Goal: Task Accomplishment & Management: Manage account settings

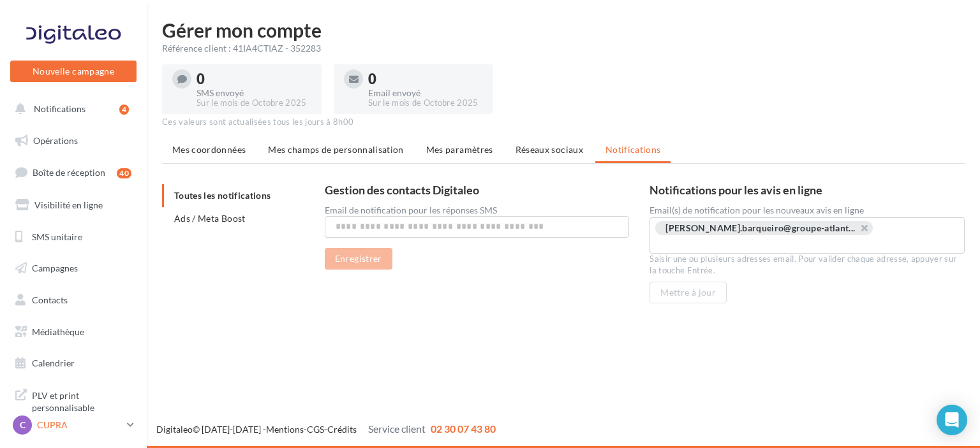
click at [69, 427] on p "CUPRA" at bounding box center [79, 425] width 85 height 13
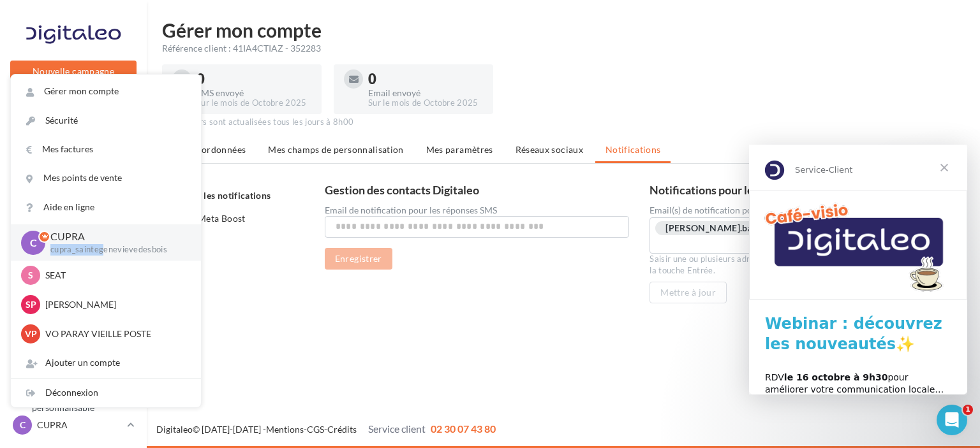
click at [105, 245] on div "CUPRA cupra_saintegenevievedesbois" at bounding box center [115, 243] width 130 height 26
click at [948, 167] on span "Fermer" at bounding box center [944, 168] width 46 height 46
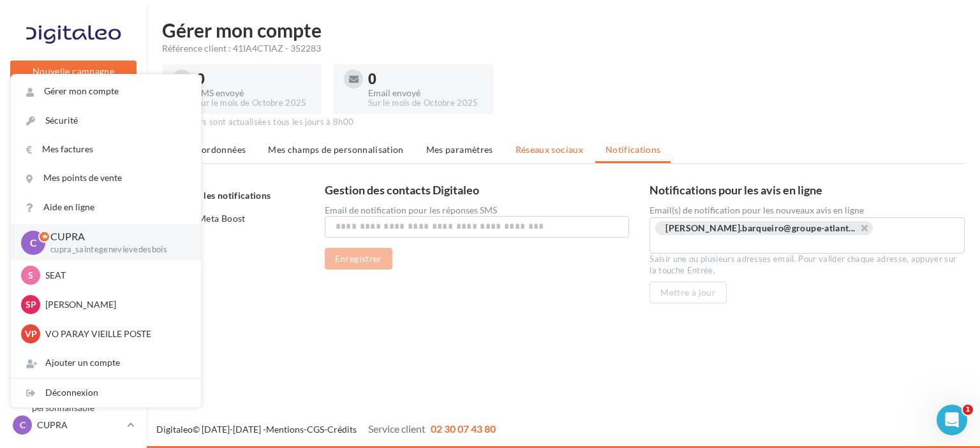
click at [555, 147] on span "Réseaux sociaux" at bounding box center [549, 149] width 68 height 11
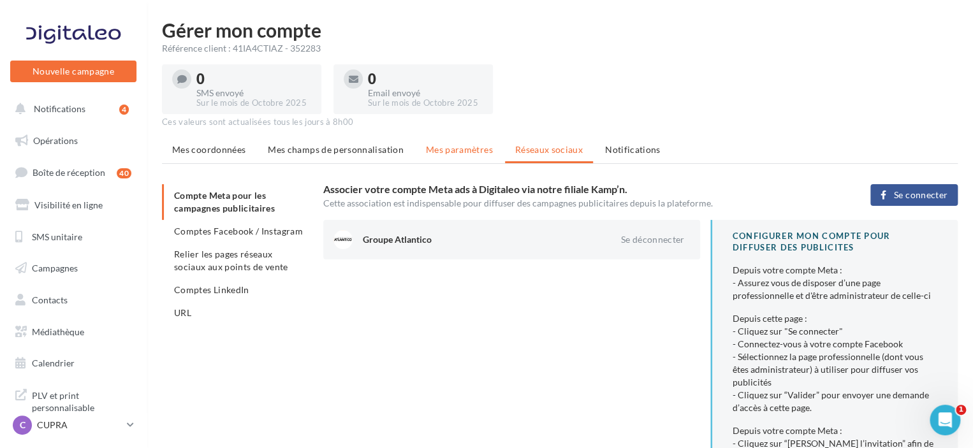
click at [451, 151] on span "Mes paramètres" at bounding box center [459, 149] width 67 height 11
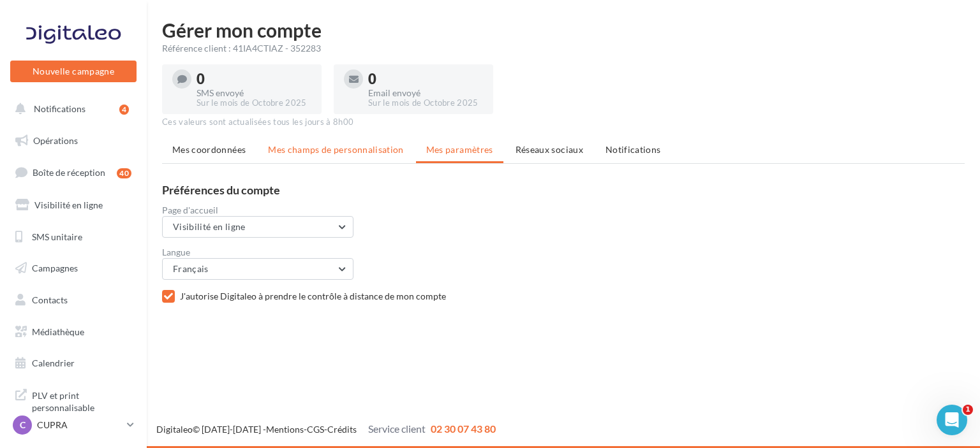
click at [366, 149] on span "Mes champs de personnalisation" at bounding box center [336, 149] width 136 height 11
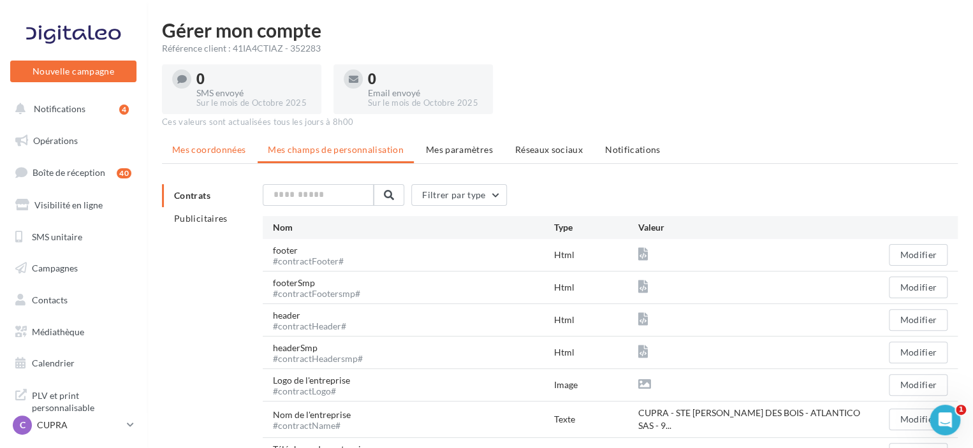
click at [231, 147] on span "Mes coordonnées" at bounding box center [208, 149] width 73 height 11
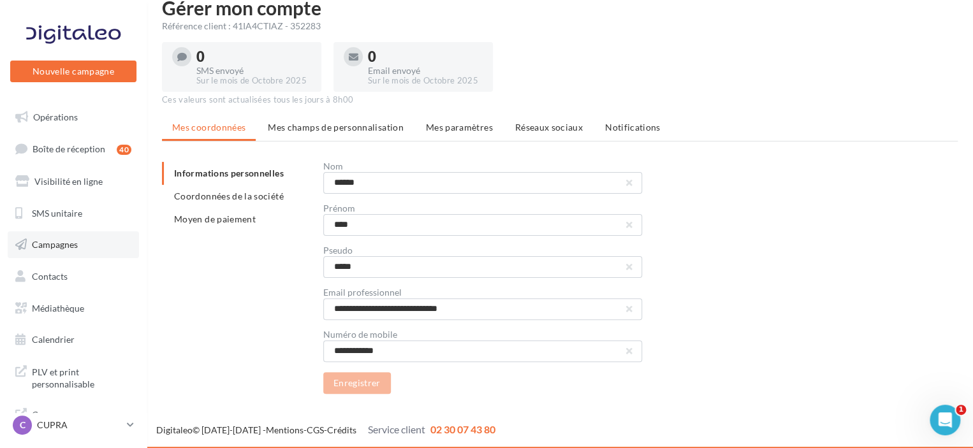
scroll to position [37, 0]
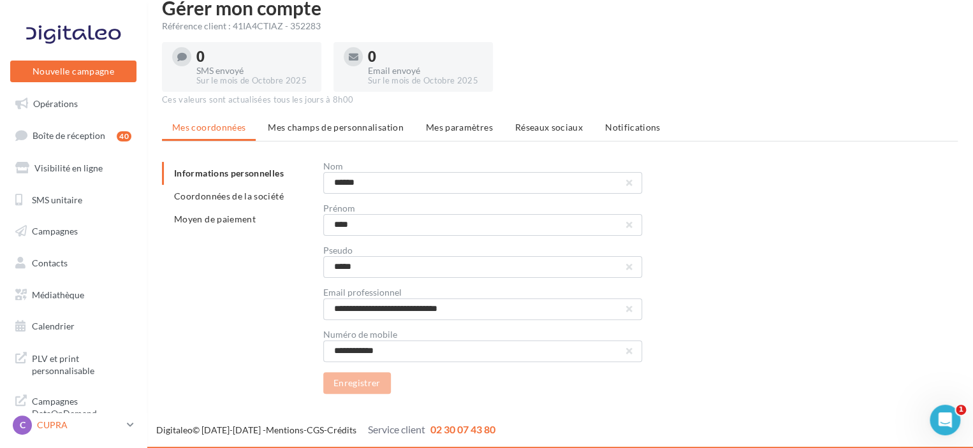
click at [84, 425] on p "CUPRA" at bounding box center [79, 425] width 85 height 13
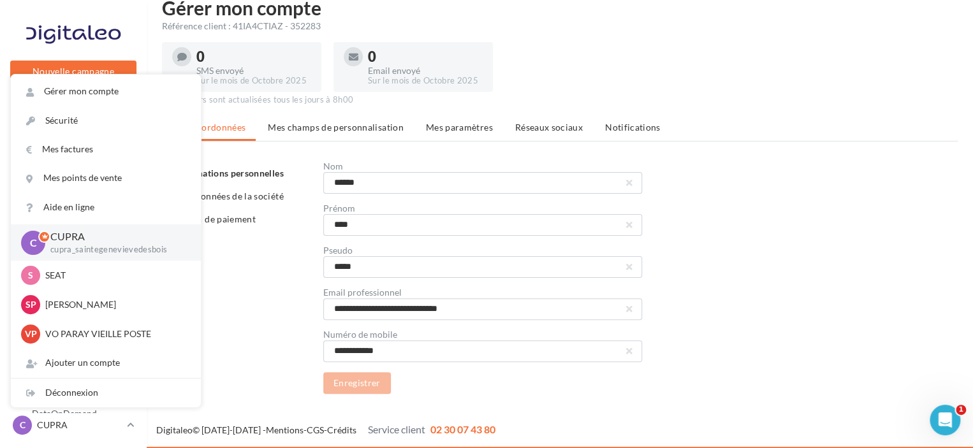
click at [31, 243] on span "C" at bounding box center [33, 242] width 7 height 15
click at [650, 27] on div "Référence client : 41IA4CTIAZ - 352283" at bounding box center [560, 26] width 796 height 13
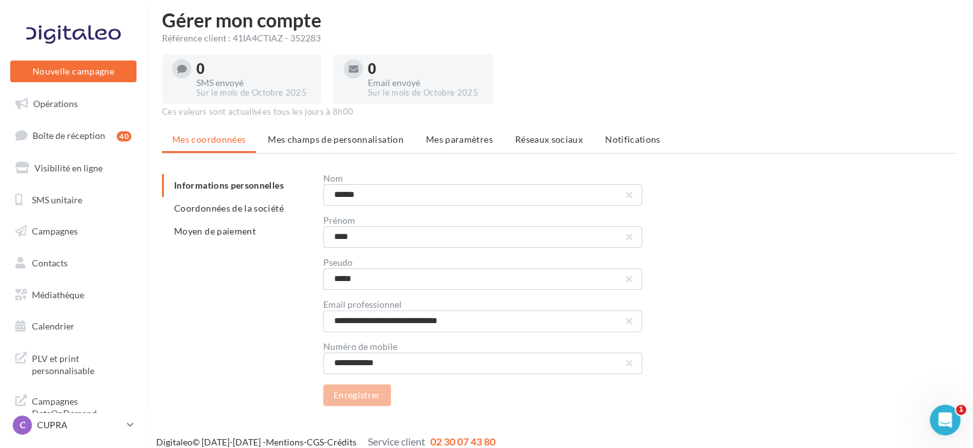
scroll to position [0, 0]
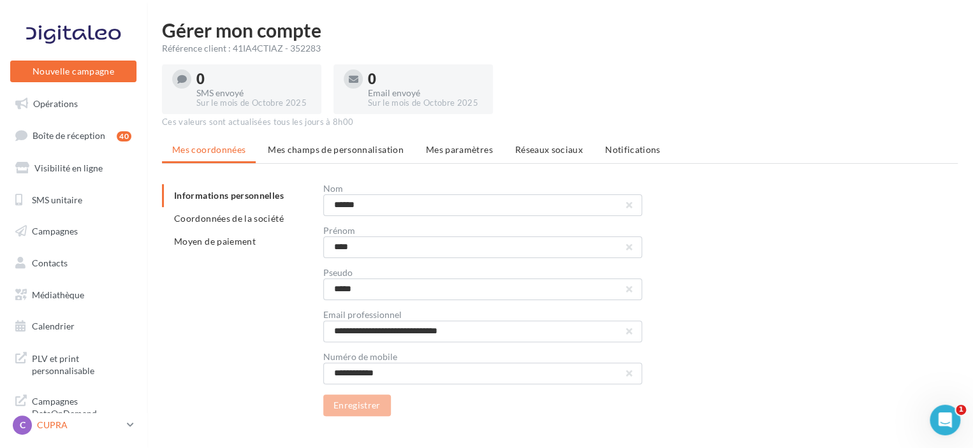
click at [38, 418] on div "C CUPRA cupra_saintegenevievedesbois" at bounding box center [67, 425] width 109 height 19
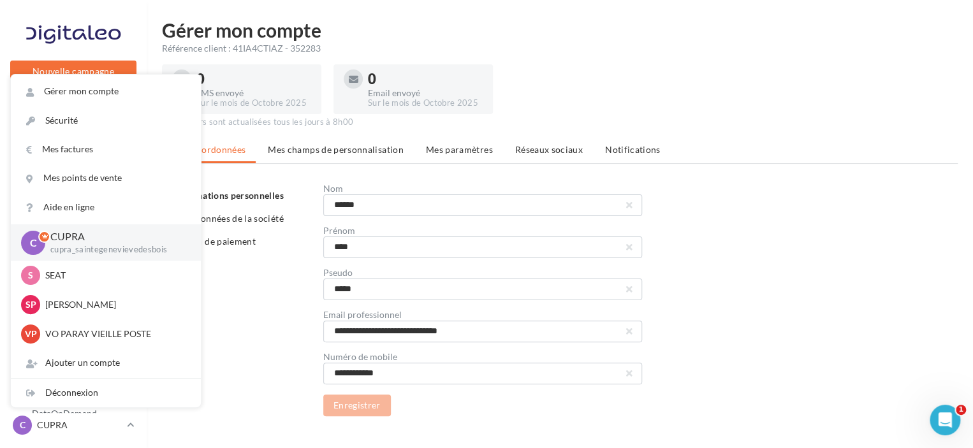
click at [36, 246] on span "C" at bounding box center [33, 242] width 7 height 15
click at [122, 260] on div "C CUPRA cupra_saintegenevievedesbois" at bounding box center [106, 242] width 190 height 36
click at [131, 253] on p "cupra_saintegenevievedesbois" at bounding box center [115, 249] width 130 height 11
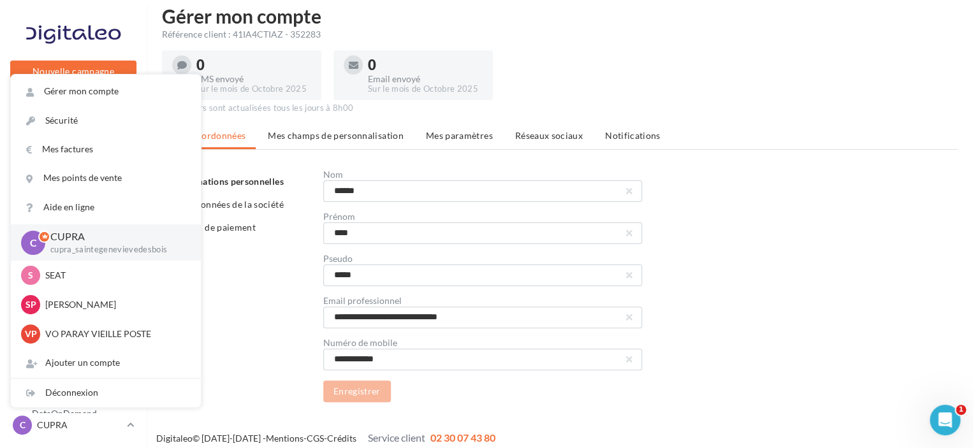
scroll to position [22, 0]
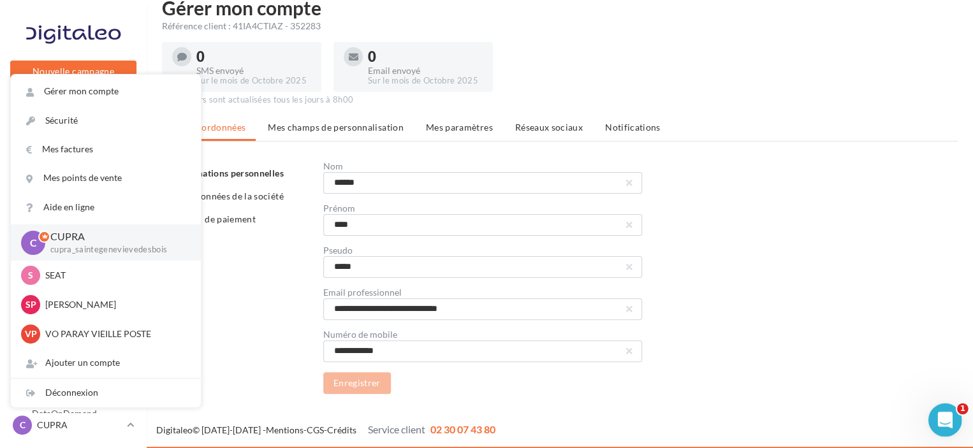
click at [944, 416] on icon "Ouvrir le Messenger Intercom" at bounding box center [943, 418] width 9 height 10
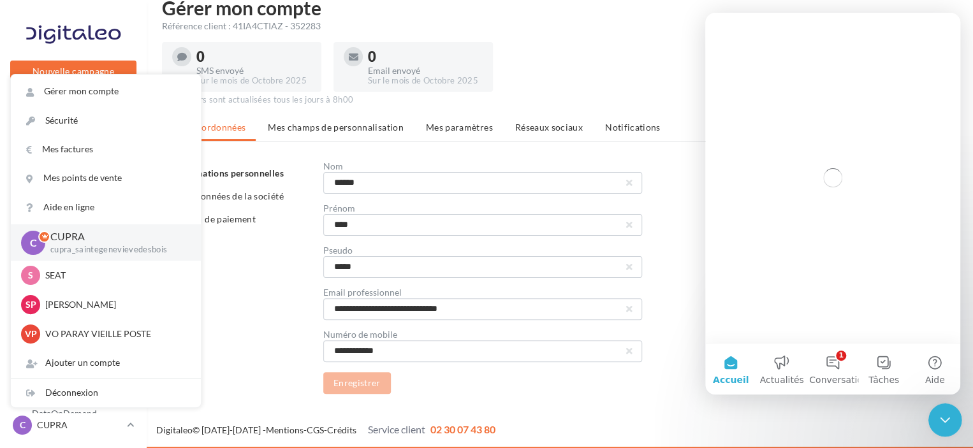
scroll to position [0, 0]
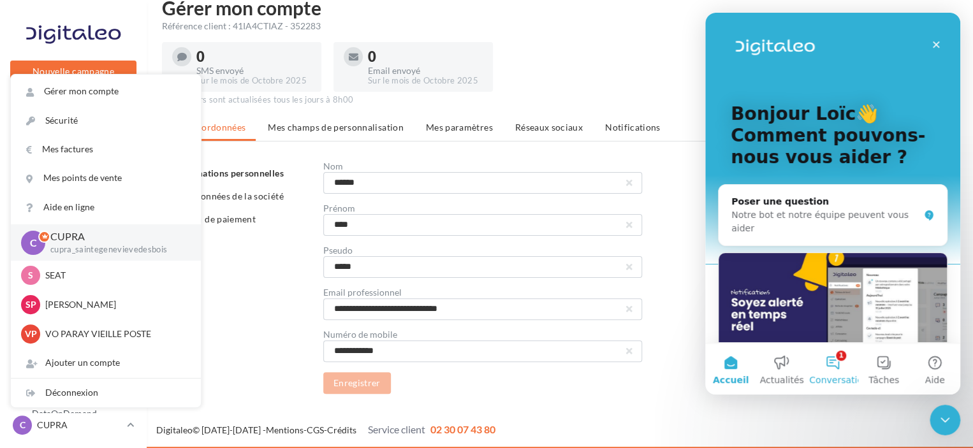
click at [852, 376] on span "Conversations" at bounding box center [841, 380] width 64 height 9
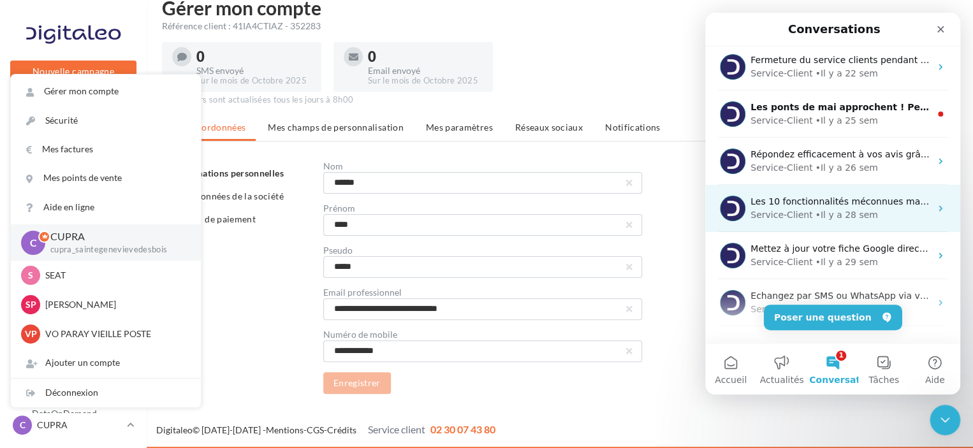
scroll to position [226, 0]
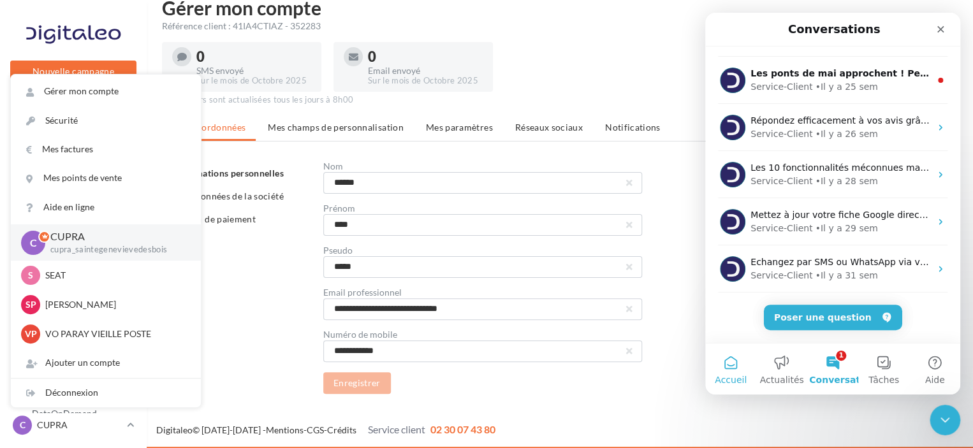
click at [728, 371] on button "Accueil" at bounding box center [730, 369] width 51 height 51
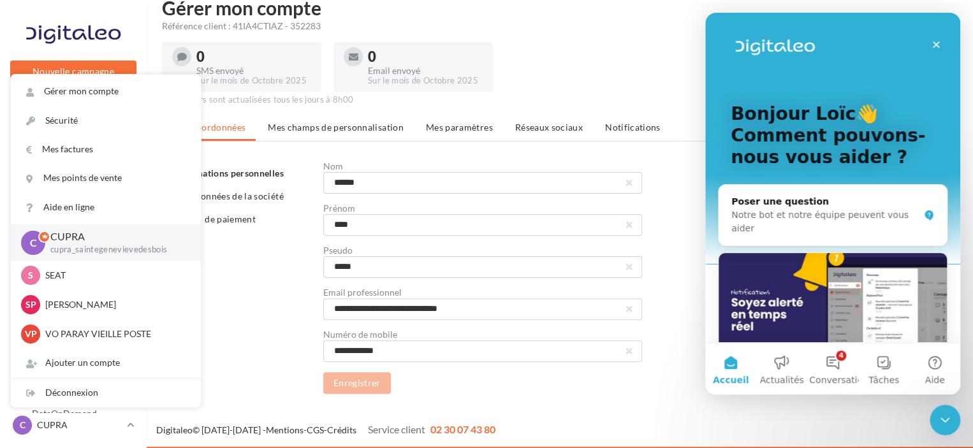
click at [663, 375] on div "**********" at bounding box center [640, 278] width 635 height 232
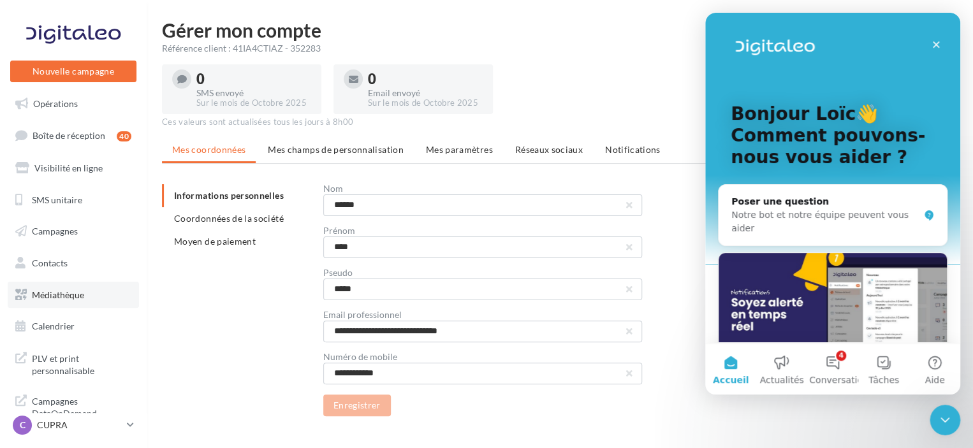
scroll to position [22, 0]
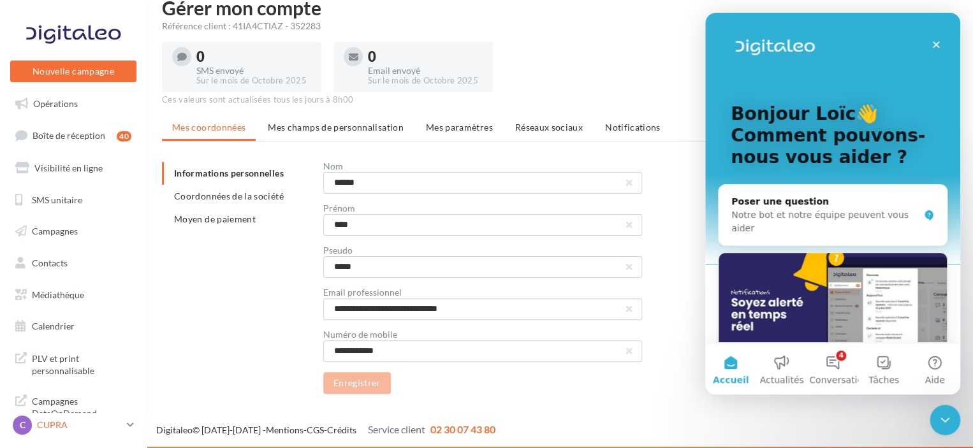
click at [119, 423] on p "CUPRA" at bounding box center [79, 425] width 85 height 13
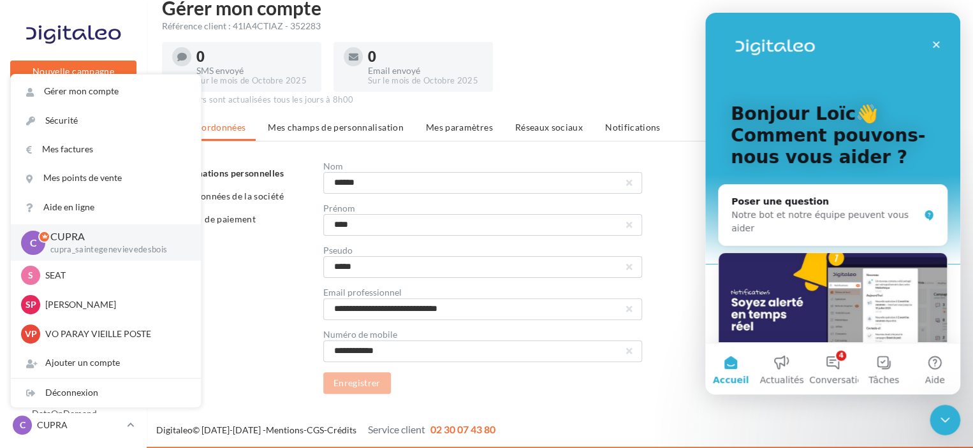
drag, startPoint x: 56, startPoint y: 246, endPoint x: 38, endPoint y: 245, distance: 17.9
click at [54, 245] on p "cupra_saintegenevievedesbois" at bounding box center [115, 249] width 130 height 11
click at [36, 237] on span "C" at bounding box center [33, 242] width 7 height 15
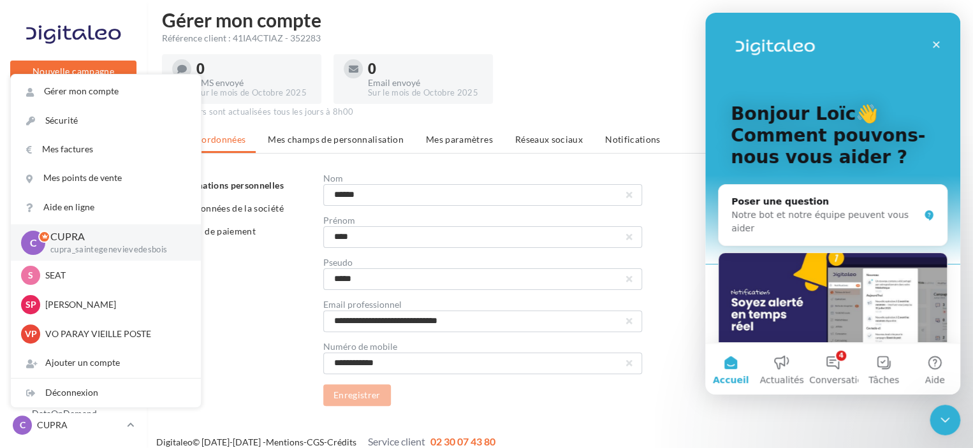
scroll to position [0, 0]
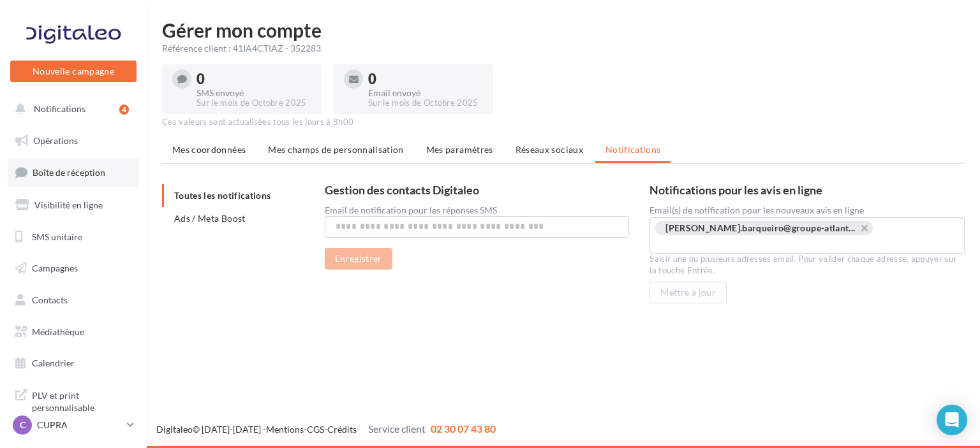
click at [64, 174] on span "Boîte de réception" at bounding box center [69, 172] width 73 height 11
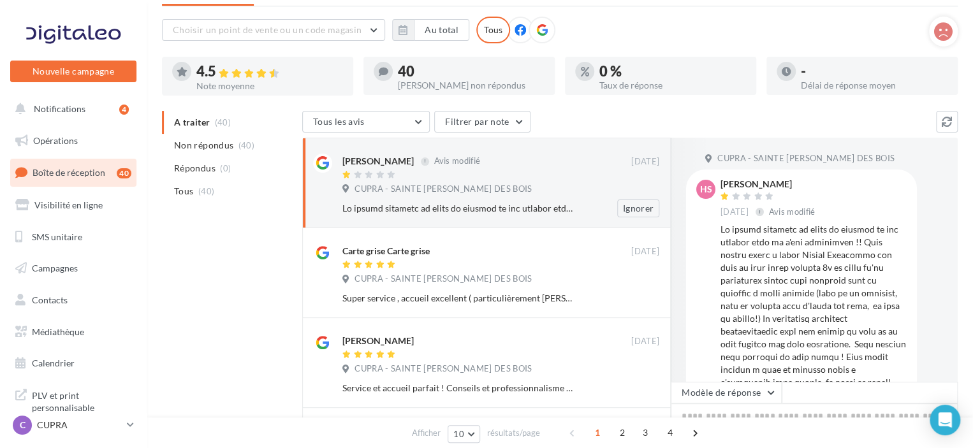
scroll to position [128, 0]
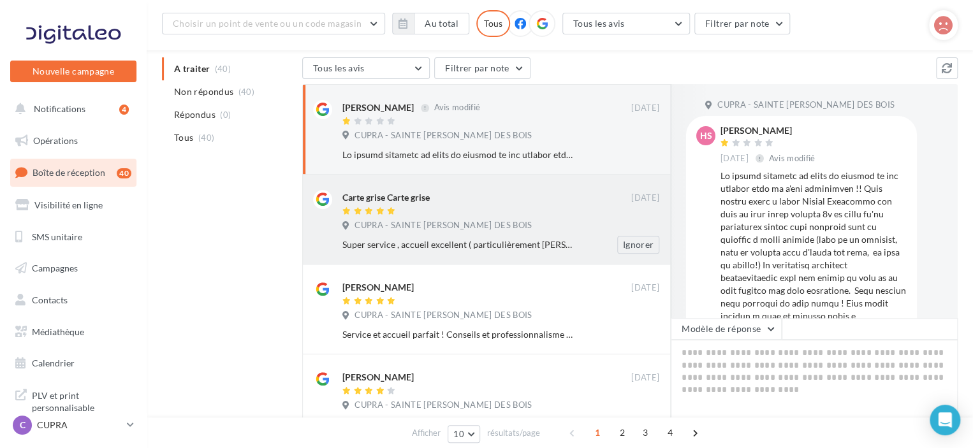
click at [504, 210] on div at bounding box center [486, 212] width 289 height 11
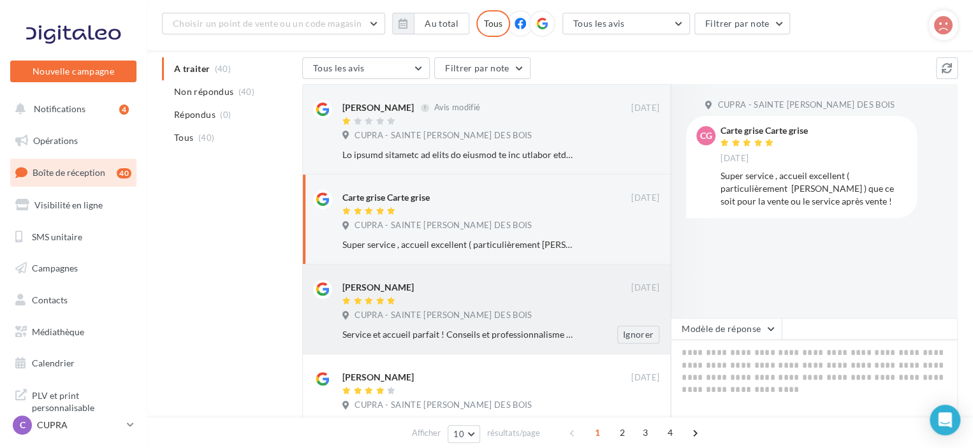
click at [428, 290] on div "Angélique Clemot" at bounding box center [486, 286] width 289 height 13
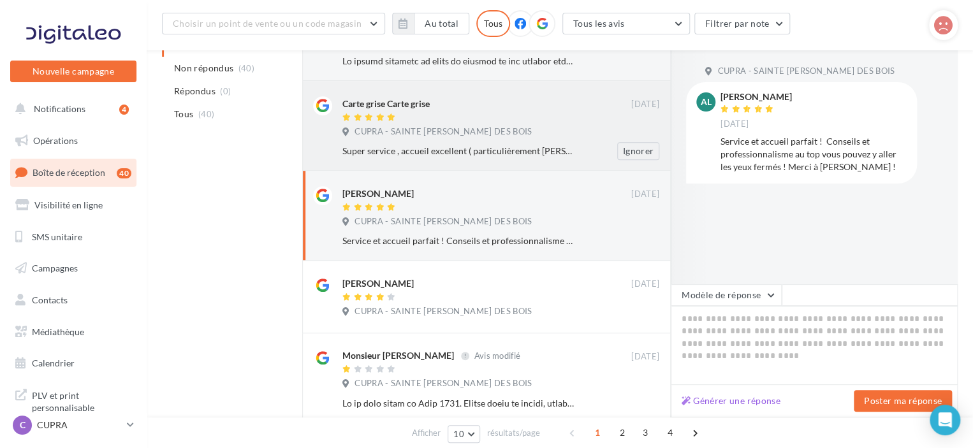
scroll to position [319, 0]
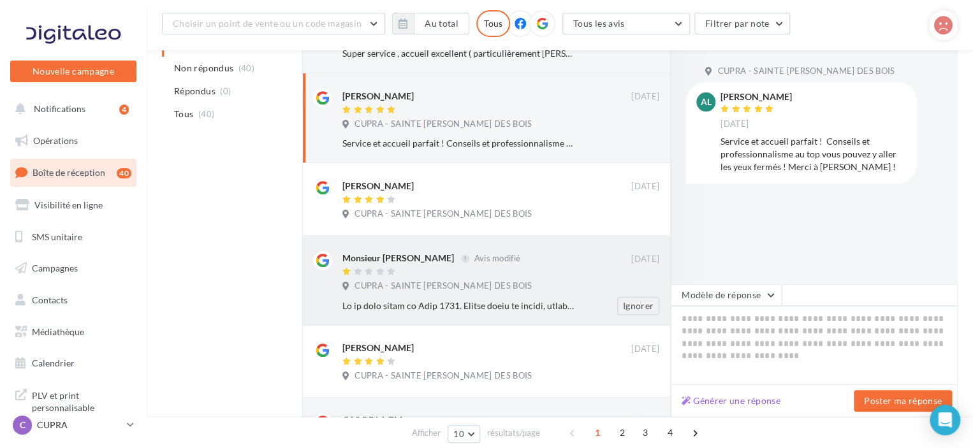
click at [513, 268] on div at bounding box center [486, 272] width 289 height 11
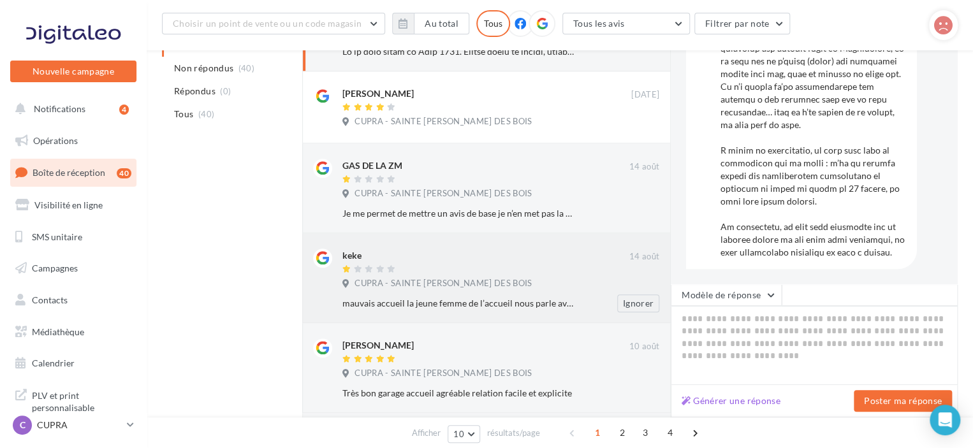
scroll to position [574, 0]
click at [555, 209] on div "Je me permet de mettre un avis de base je n’en met pas la on m’a traité d’une f…" at bounding box center [459, 213] width 234 height 13
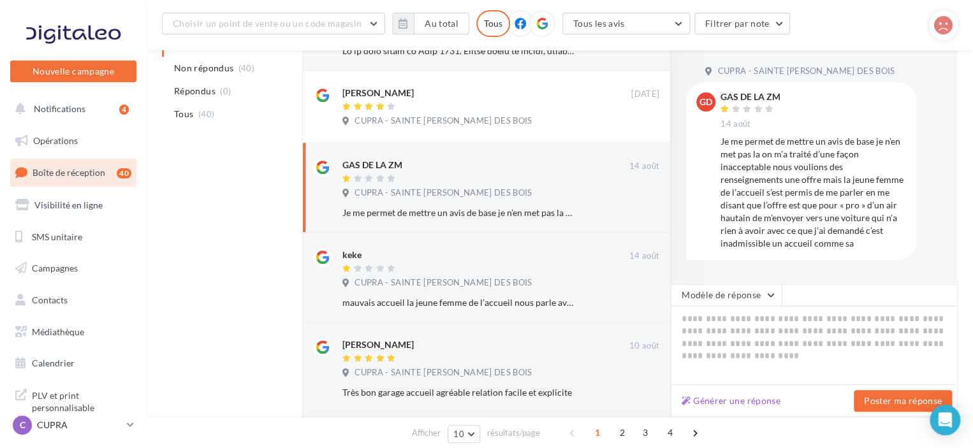
scroll to position [638, 0]
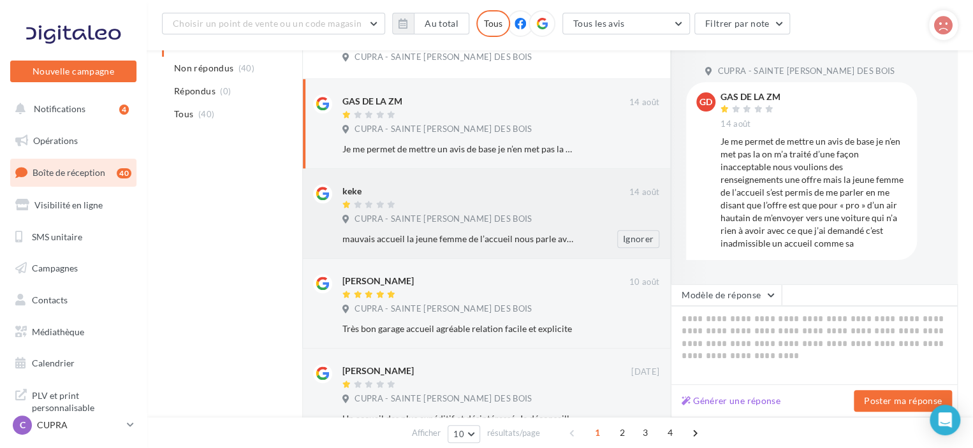
click at [469, 214] on span "CUPRA - SAINTE [PERSON_NAME] DES BOIS" at bounding box center [443, 219] width 177 height 11
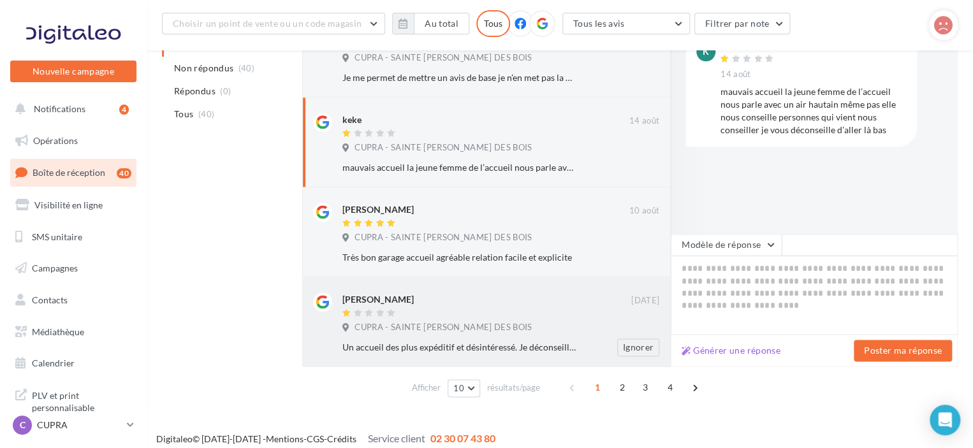
scroll to position [718, 0]
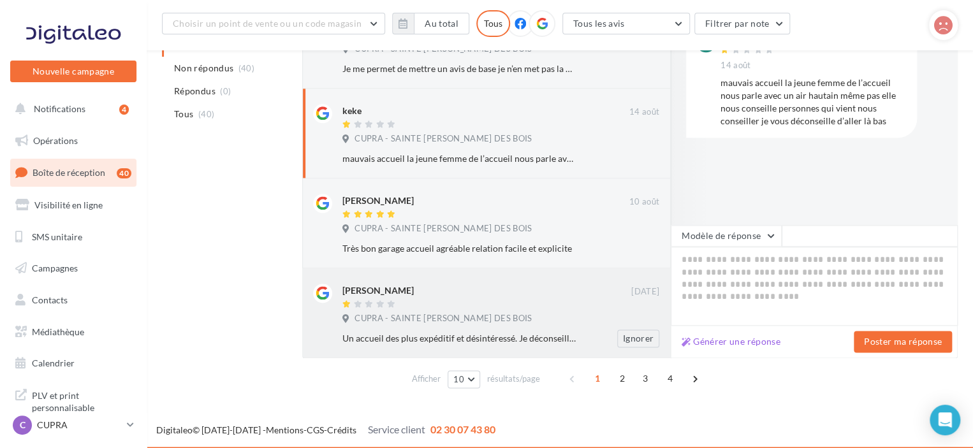
click at [455, 305] on div at bounding box center [486, 305] width 289 height 11
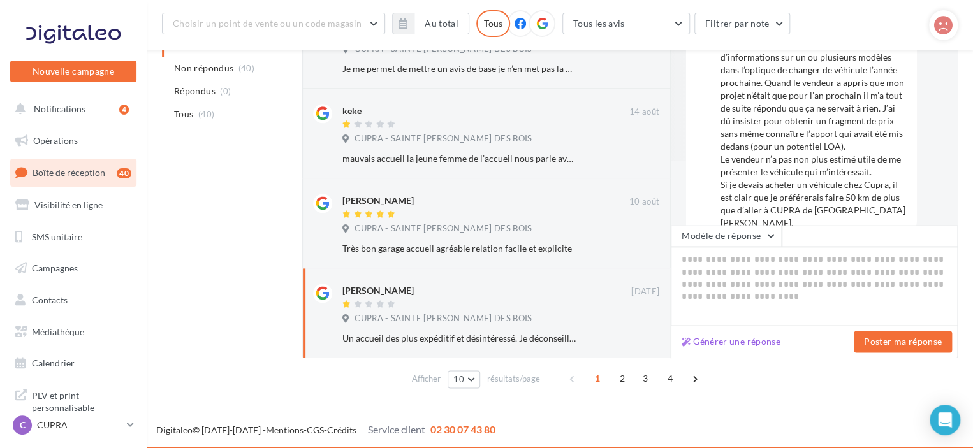
scroll to position [94, 0]
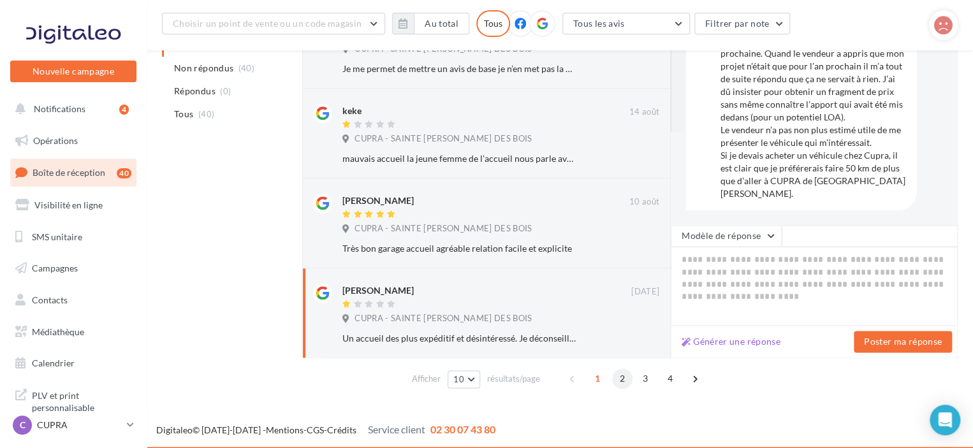
click at [621, 382] on span "2" at bounding box center [622, 379] width 20 height 20
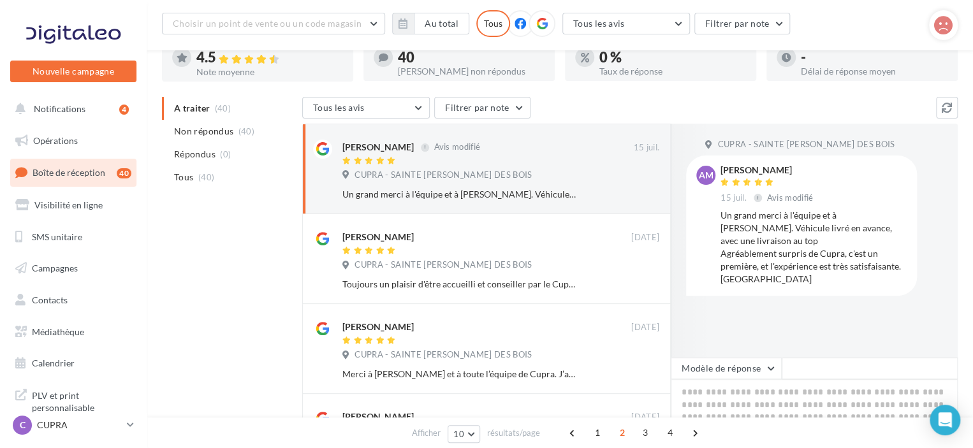
scroll to position [17, 0]
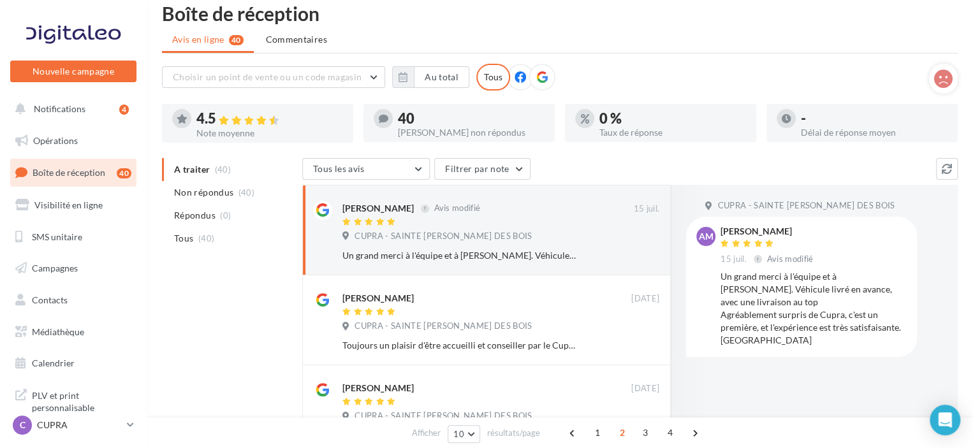
click at [536, 78] on icon at bounding box center [541, 76] width 11 height 11
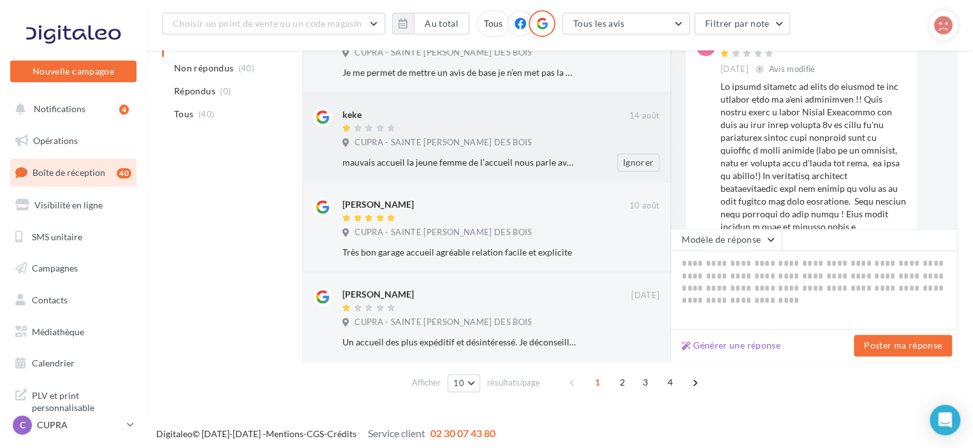
scroll to position [718, 0]
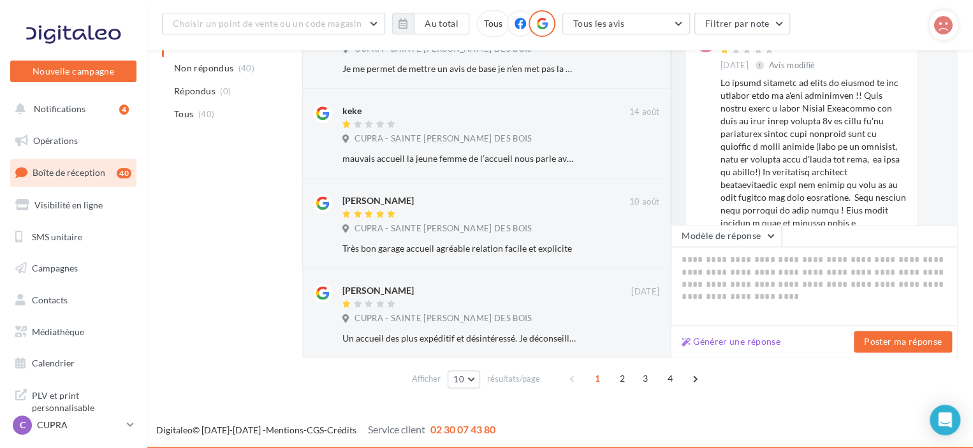
click at [656, 378] on div "1 2 3 4" at bounding box center [634, 379] width 145 height 20
click at [648, 379] on span "3" at bounding box center [645, 379] width 20 height 20
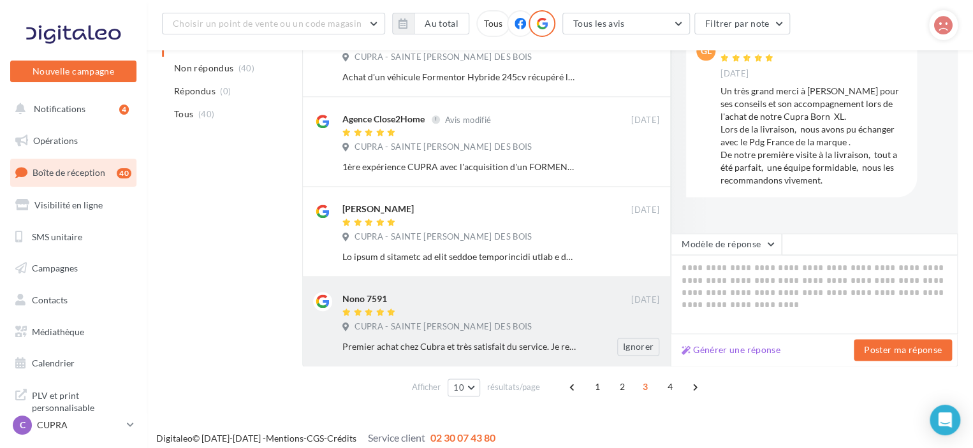
scroll to position [754, 0]
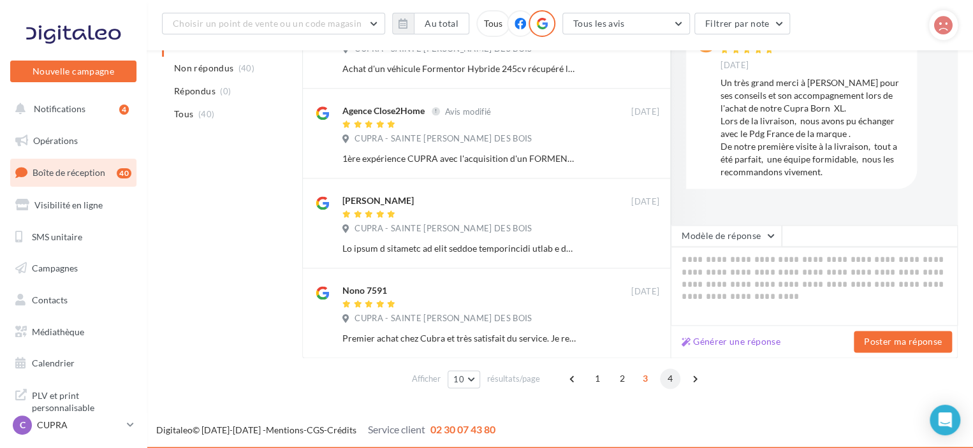
click at [669, 381] on span "4" at bounding box center [670, 379] width 20 height 20
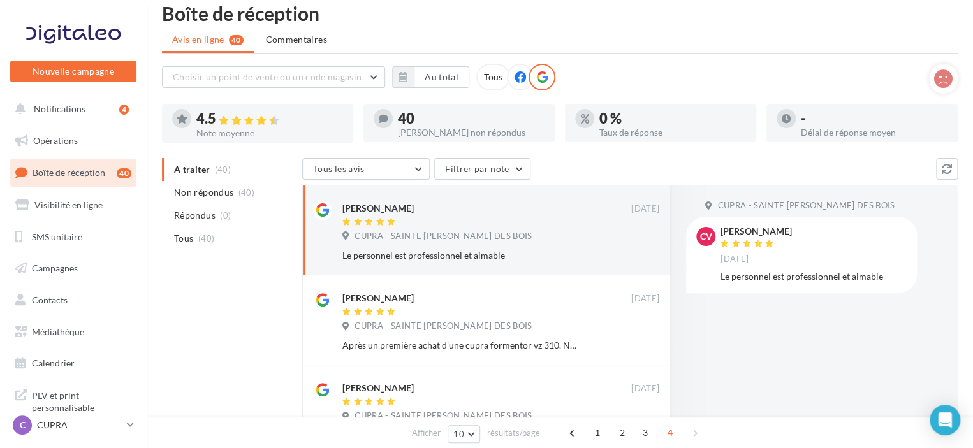
scroll to position [0, 0]
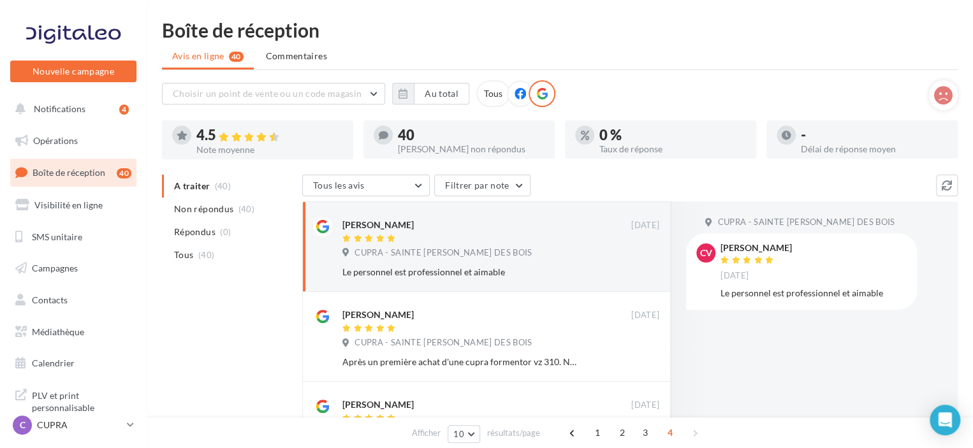
click at [520, 94] on icon at bounding box center [520, 93] width 11 height 11
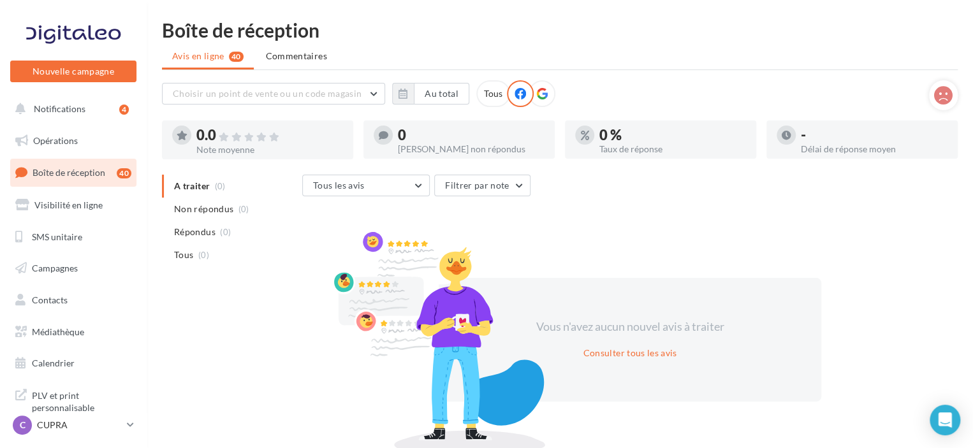
click at [547, 91] on div at bounding box center [542, 93] width 27 height 27
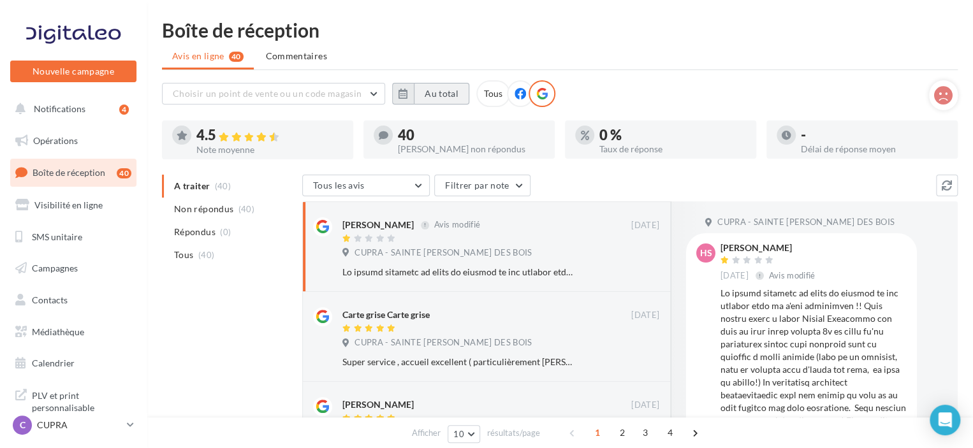
click at [422, 94] on button "Au total" at bounding box center [441, 94] width 55 height 22
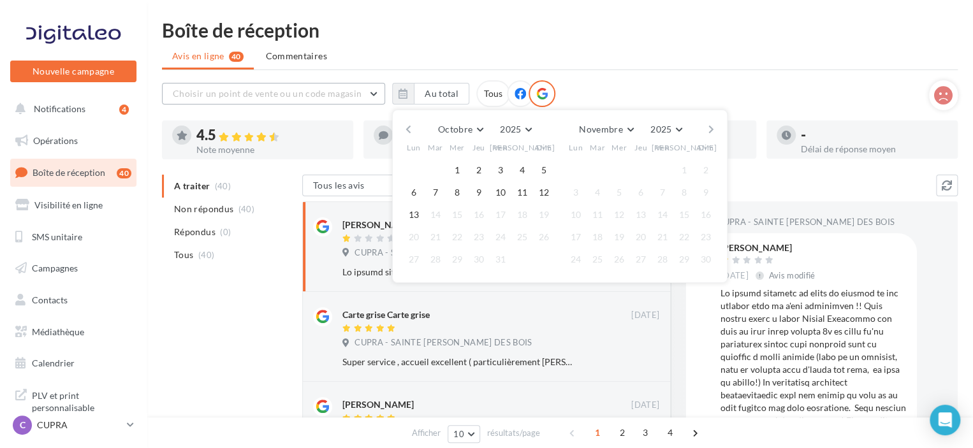
click at [330, 99] on button "Choisir un point de vente ou un code magasin" at bounding box center [273, 94] width 223 height 22
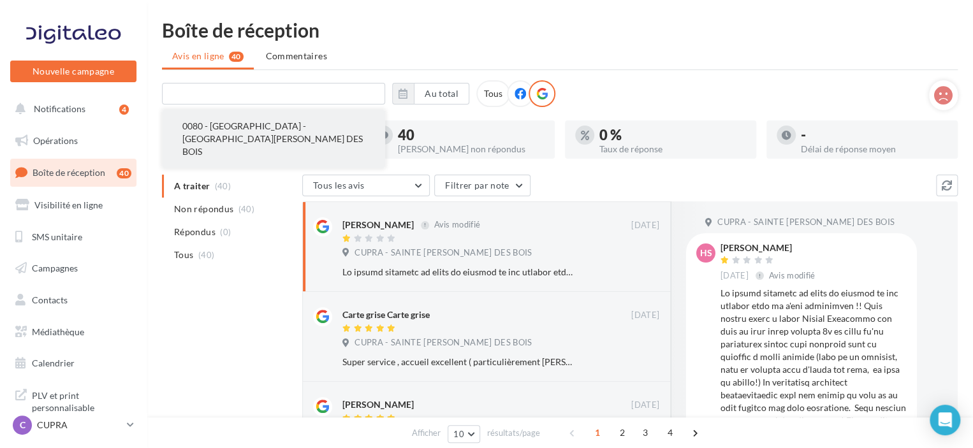
click at [312, 132] on button "0080 - CUPRA - SAINTE GENEVIEVE DES BOIS" at bounding box center [273, 139] width 223 height 59
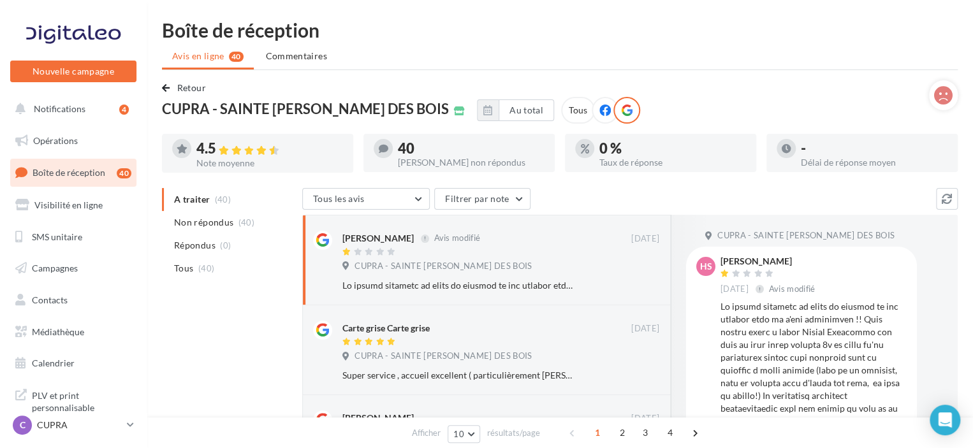
click at [334, 102] on span "CUPRA - SAINTE [PERSON_NAME] DES BOIS" at bounding box center [305, 109] width 287 height 14
click at [454, 115] on icon at bounding box center [459, 111] width 11 height 9
click at [454, 112] on icon at bounding box center [459, 111] width 11 height 9
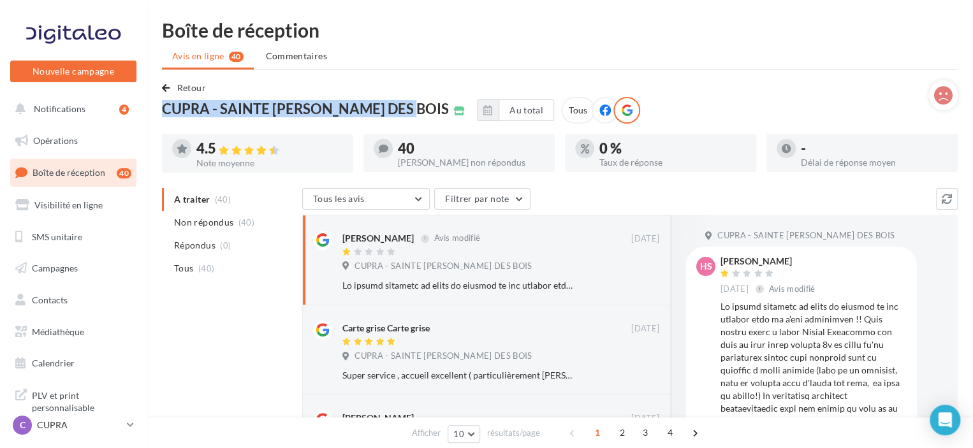
drag, startPoint x: 165, startPoint y: 110, endPoint x: 416, endPoint y: 108, distance: 250.6
click at [416, 108] on div "CUPRA - SAINTE [PERSON_NAME] DES BOIS" at bounding box center [313, 108] width 303 height 15
copy span "CUPRA - SAINTE [PERSON_NAME] DES BOIS"
click at [64, 172] on span "Boîte de réception" at bounding box center [69, 172] width 73 height 11
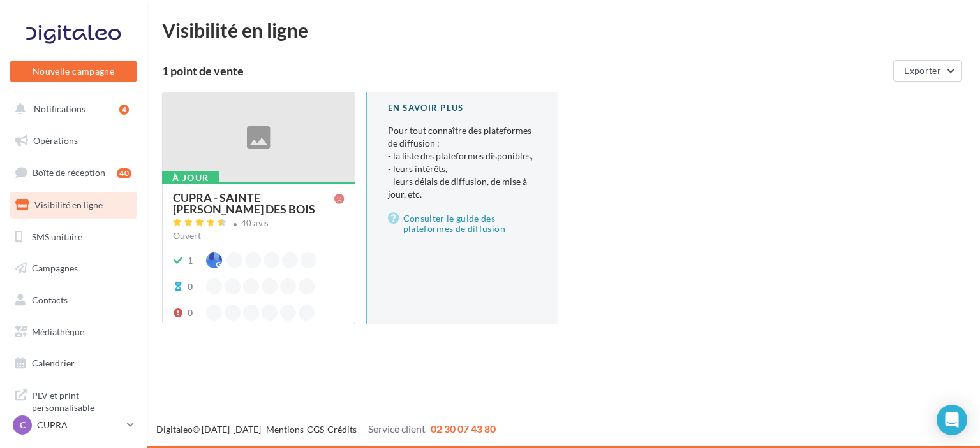
click at [191, 236] on span "Ouvert" at bounding box center [187, 235] width 28 height 11
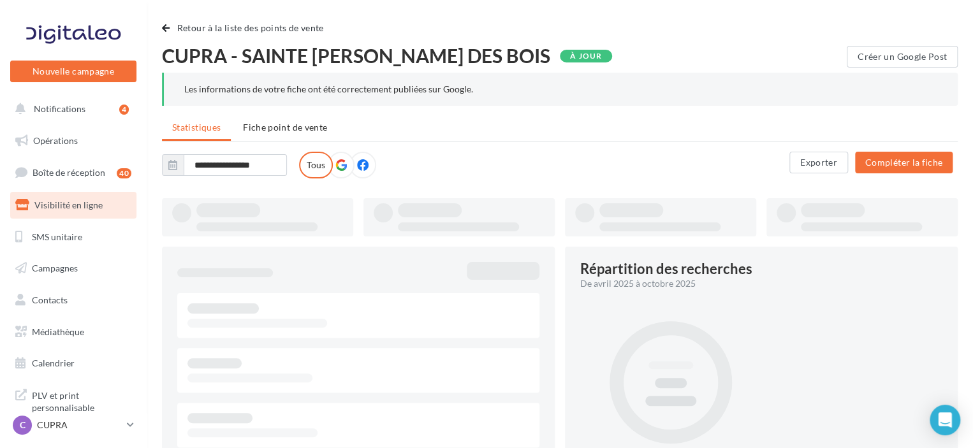
type input "**********"
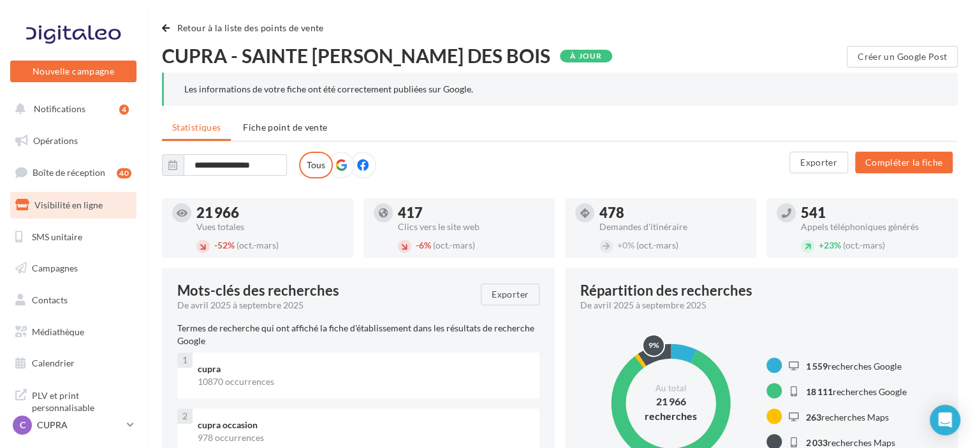
click at [346, 168] on label at bounding box center [341, 165] width 27 height 27
click at [295, 126] on span "Fiche point de vente" at bounding box center [285, 127] width 84 height 11
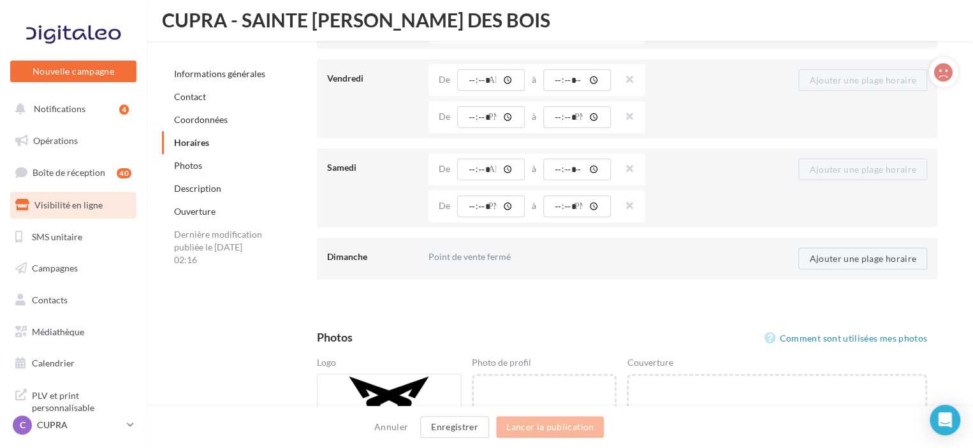
scroll to position [1496, 0]
